Goal: Transaction & Acquisition: Purchase product/service

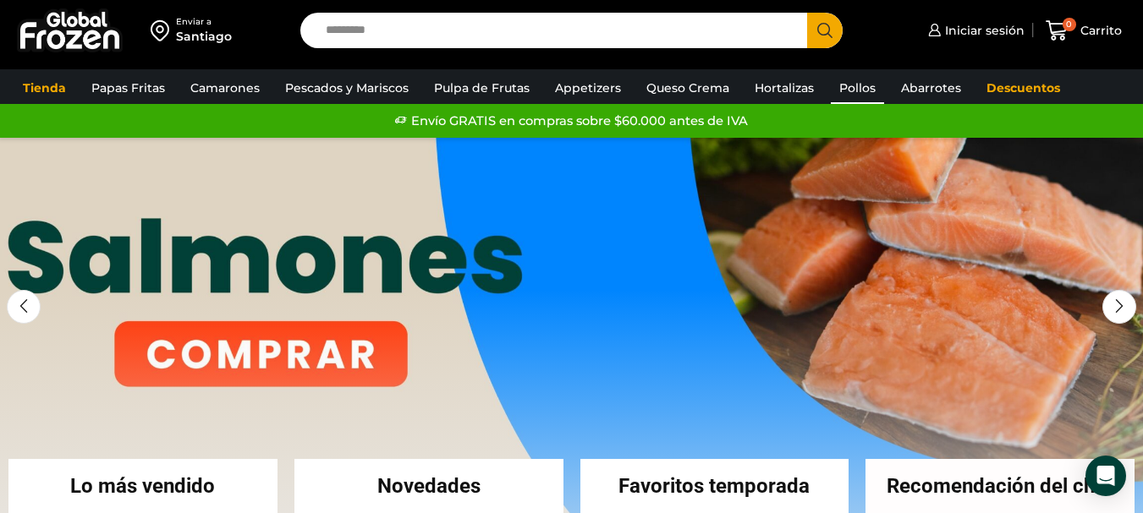
click at [870, 87] on link "Pollos" at bounding box center [857, 88] width 53 height 32
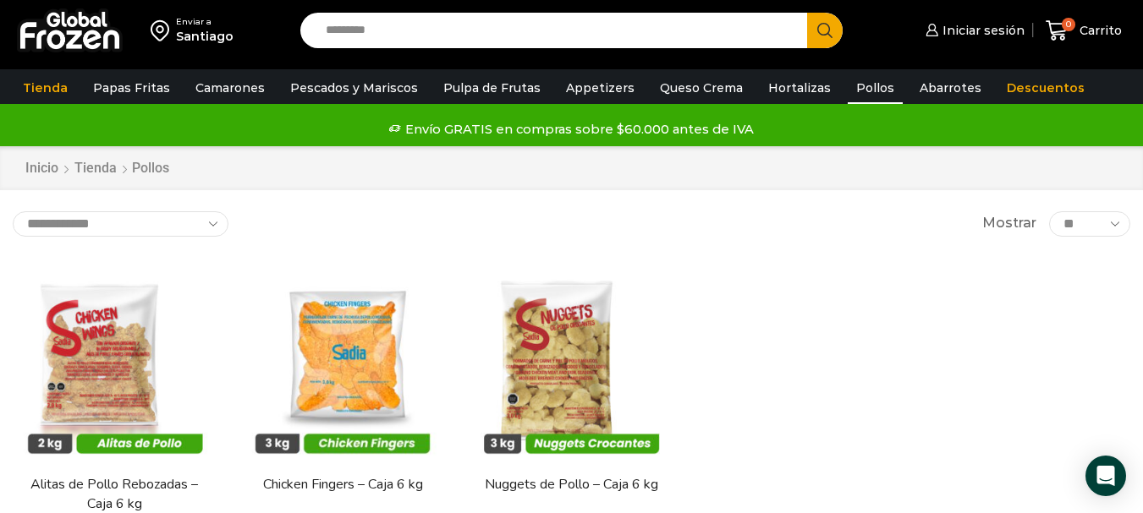
scroll to position [85, 0]
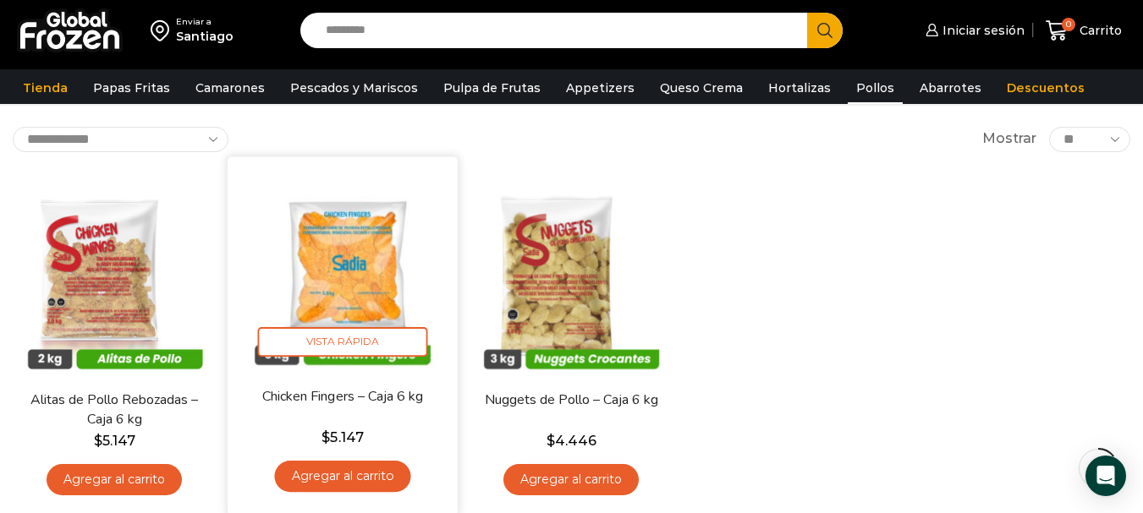
click at [371, 411] on h2 "Chicken Fingers – Caja 6 kg" at bounding box center [342, 407] width 184 height 40
click at [329, 392] on link "Chicken Fingers – Caja 6 kg" at bounding box center [342, 396] width 184 height 19
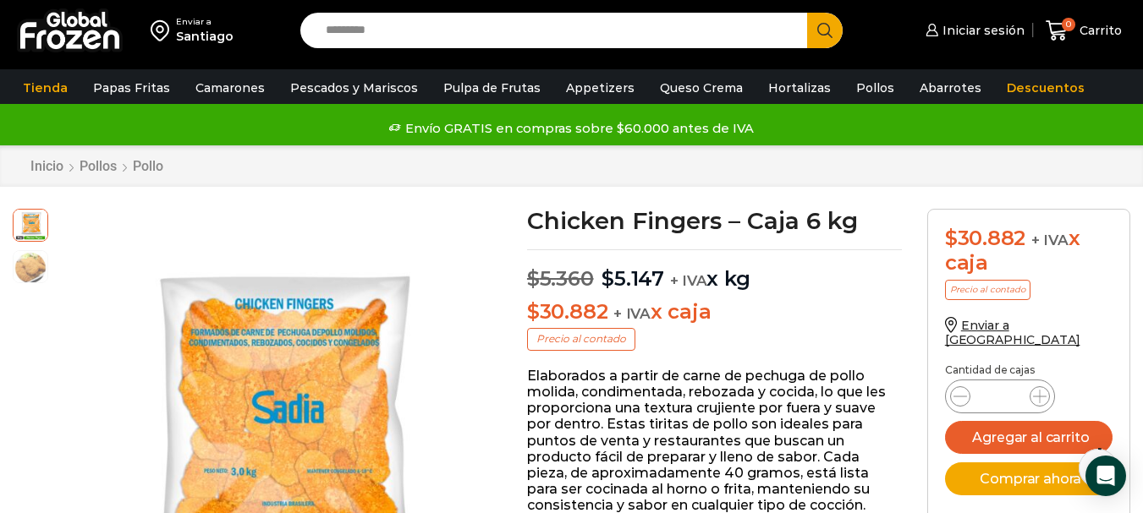
scroll to position [85, 0]
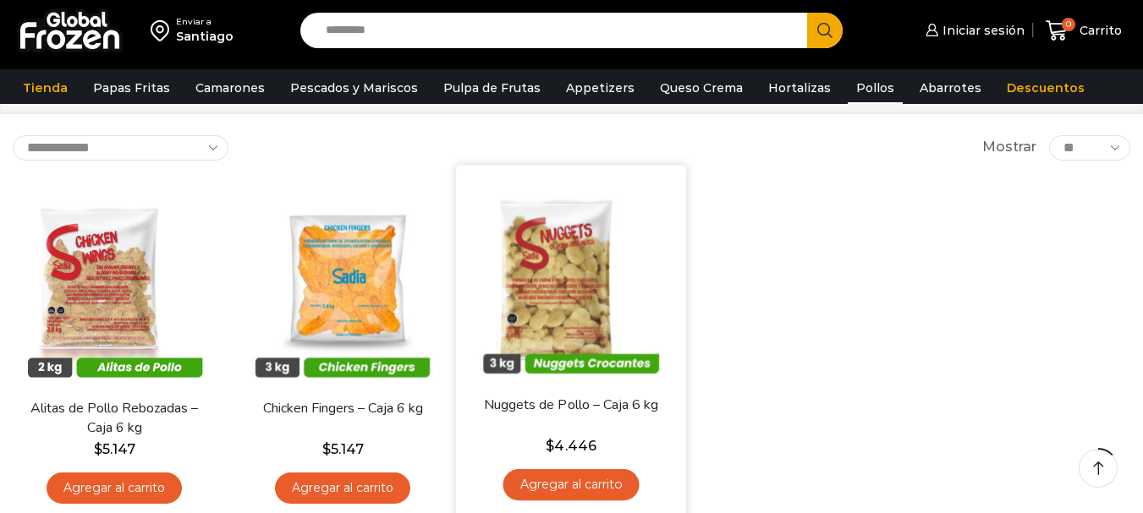
scroll to position [85, 0]
